Goal: Task Accomplishment & Management: Complete application form

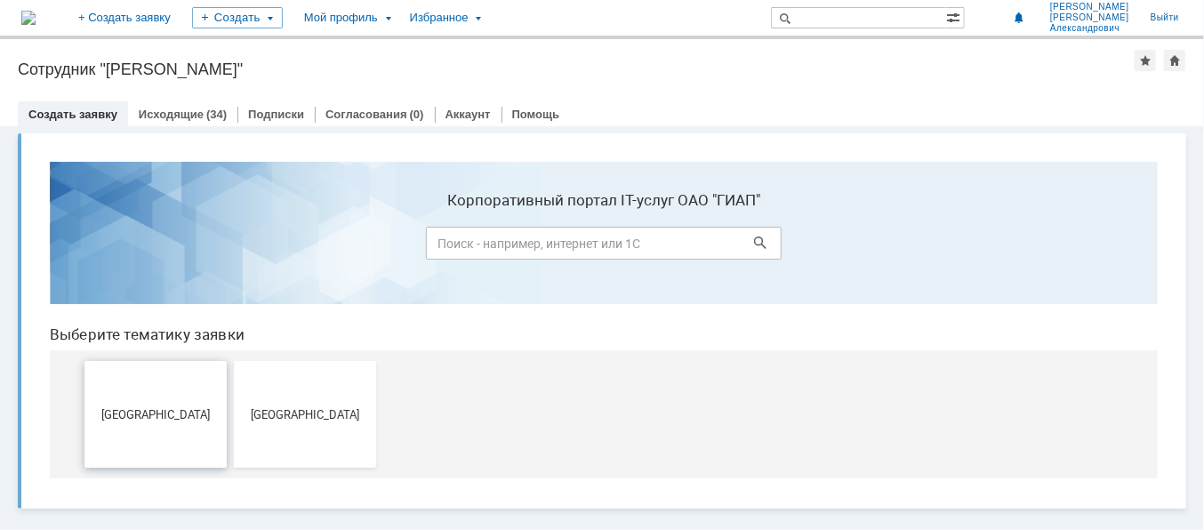
click at [175, 382] on button "[GEOGRAPHIC_DATA]" at bounding box center [155, 413] width 142 height 107
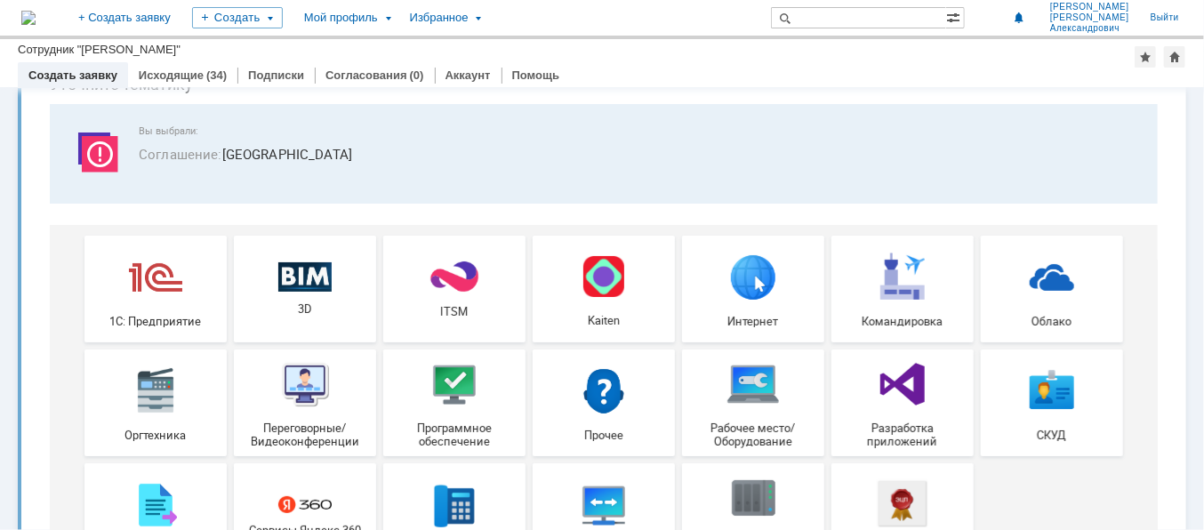
scroll to position [175, 0]
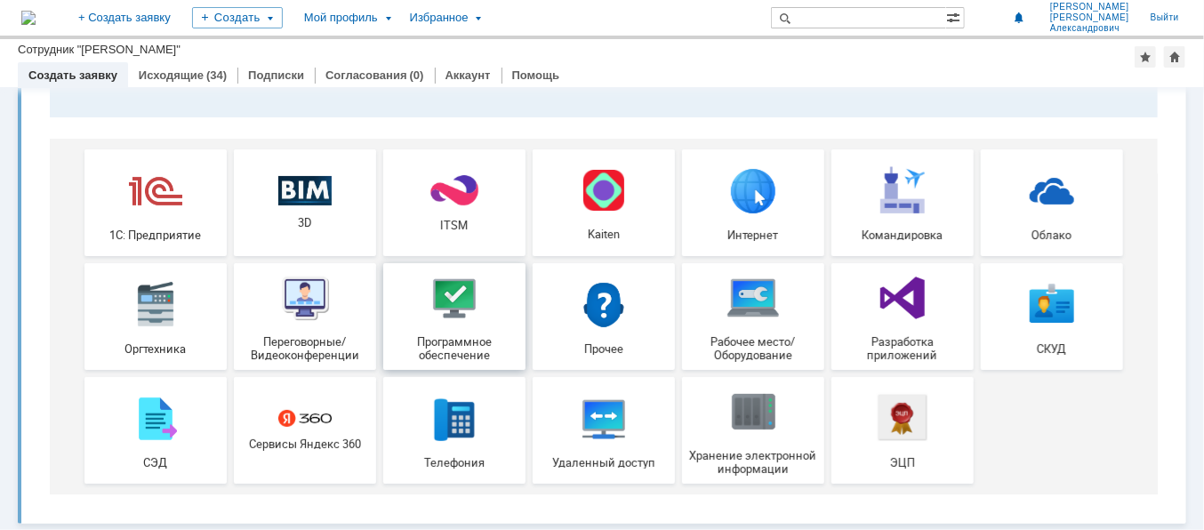
click at [459, 323] on img at bounding box center [453, 298] width 53 height 53
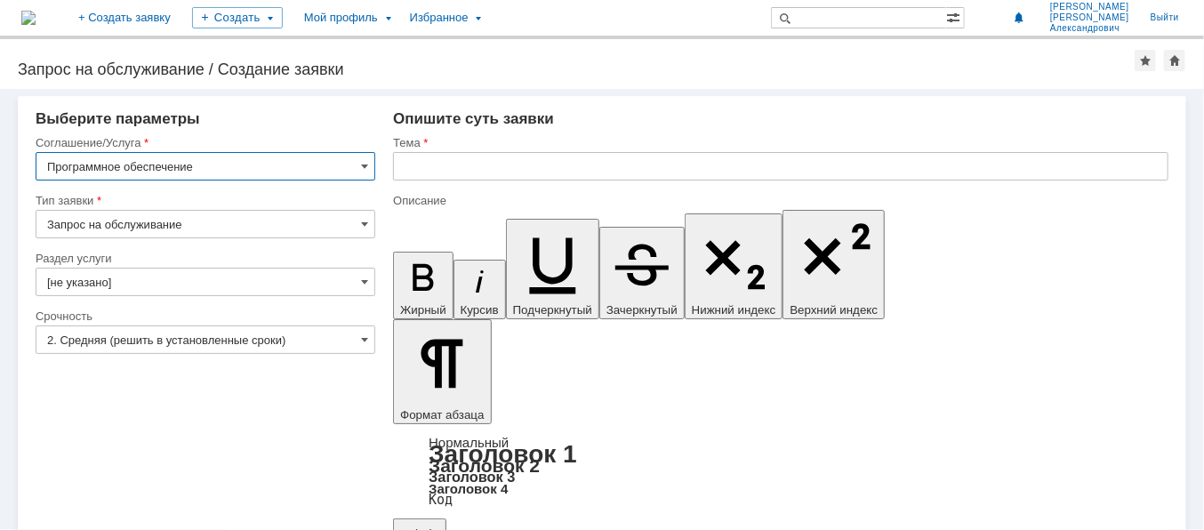
click at [356, 230] on input "Запрос на обслуживание" at bounding box center [206, 224] width 340 height 28
type input "Запрос на обслуживание"
click at [364, 280] on span at bounding box center [364, 282] width 7 height 14
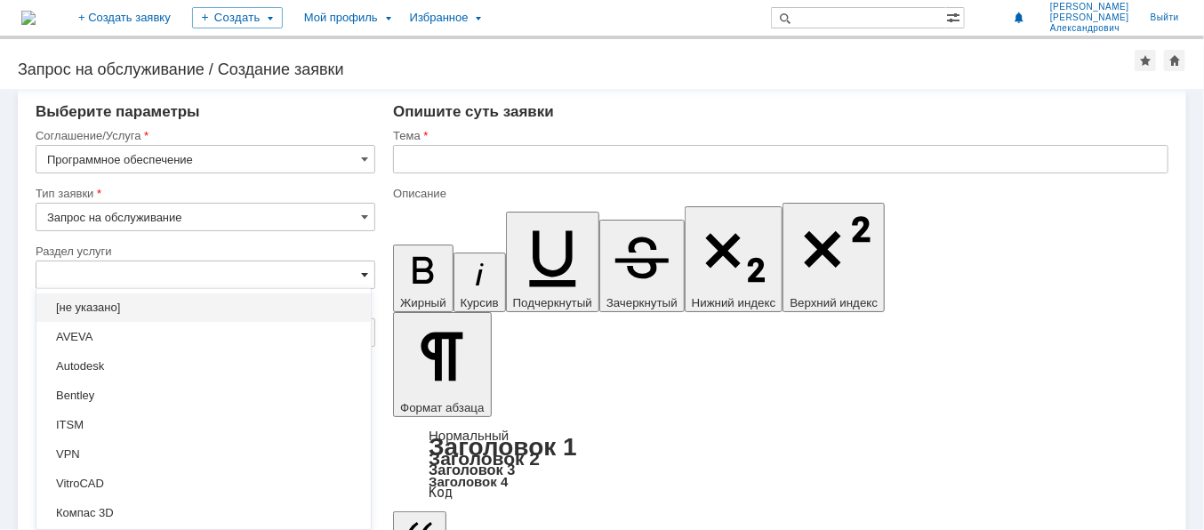
click at [364, 280] on span at bounding box center [364, 275] width 7 height 14
click at [807, 60] on div "Запрос на обслуживание / Создание заявки" at bounding box center [576, 69] width 1117 height 18
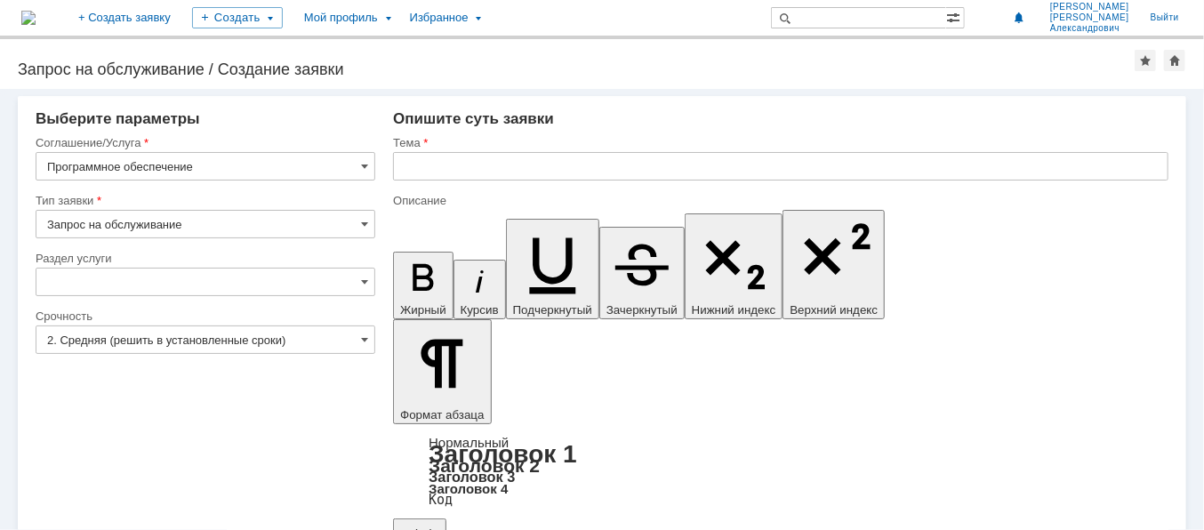
type input "[не указано]"
